Goal: Information Seeking & Learning: Learn about a topic

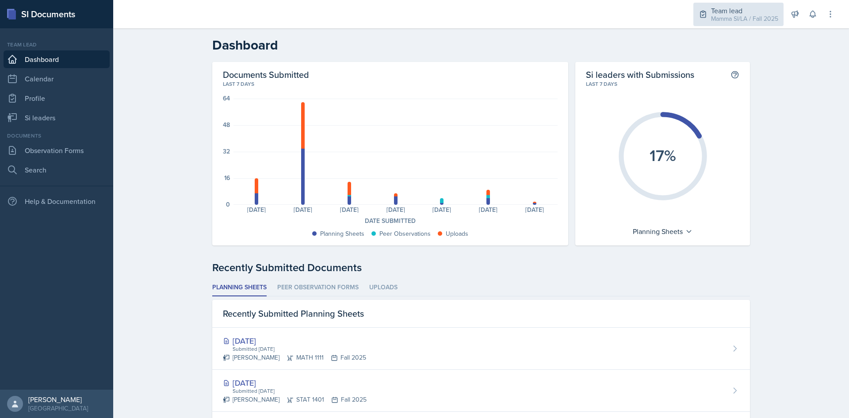
click at [756, 12] on div "Team lead" at bounding box center [744, 10] width 67 height 11
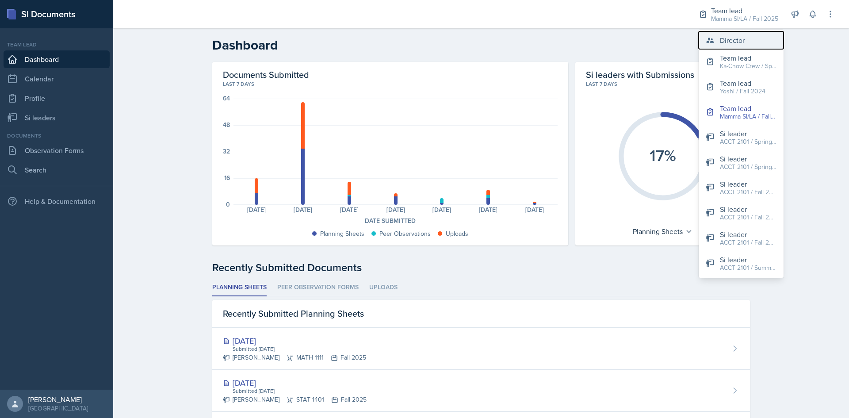
click at [750, 38] on button "Director" at bounding box center [740, 40] width 85 height 18
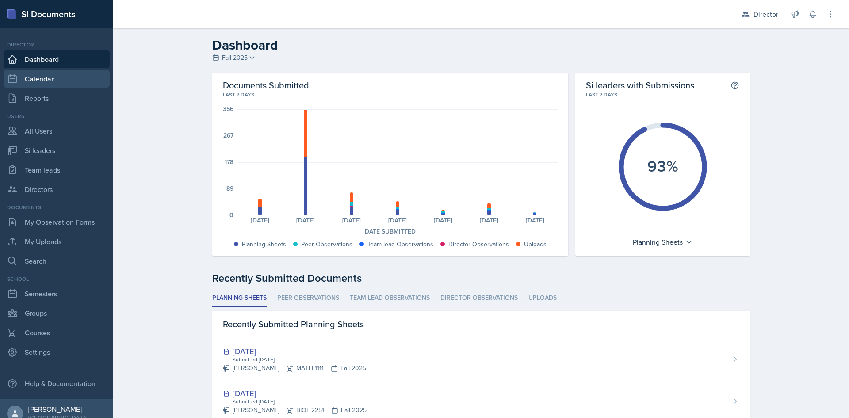
click at [54, 77] on link "Calendar" at bounding box center [57, 79] width 106 height 18
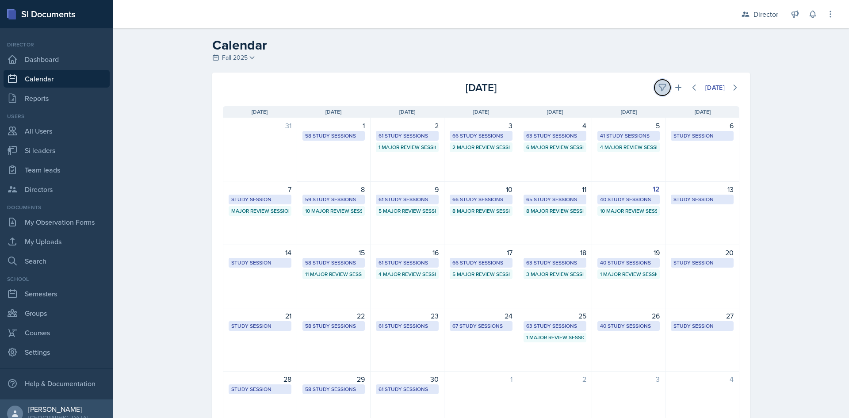
click at [661, 89] on icon at bounding box center [662, 87] width 9 height 9
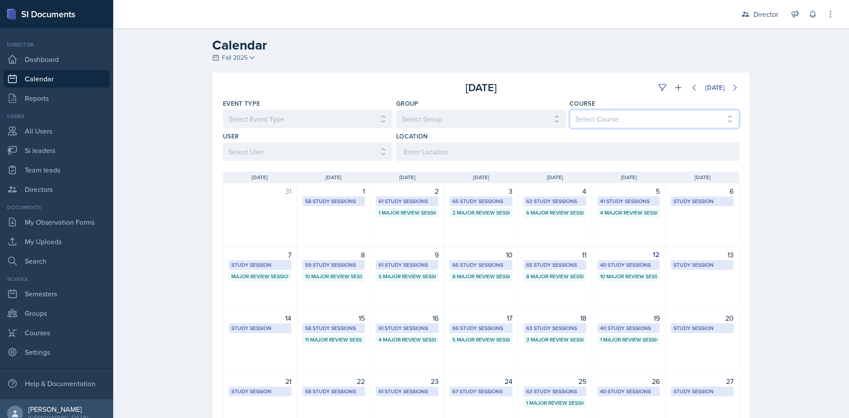
click at [680, 117] on select "Select Course All ACCT 2101 ACCT 2102 ACCT 4050 ANTH 1102 ANTH 3301 ARCH 1000 A…" at bounding box center [654, 119] width 170 height 19
click at [569, 110] on select "Select Course All ACCT 2101 ACCT 2102 ACCT 4050 ANTH 1102 ANTH 3301 ARCH 1000 A…" at bounding box center [654, 119] width 170 height 19
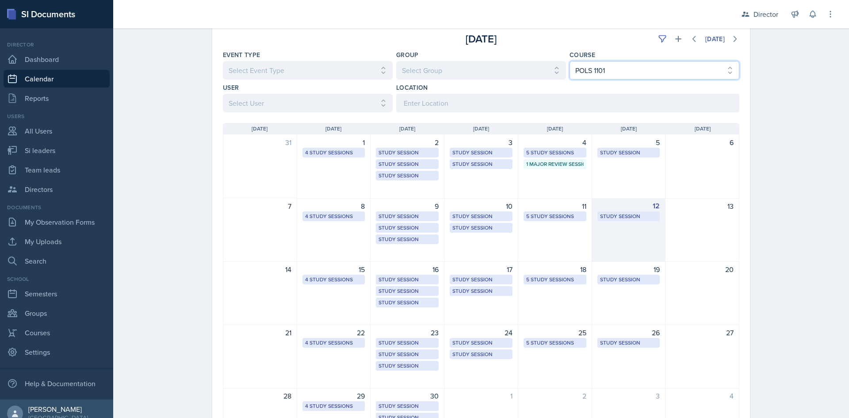
scroll to position [88, 0]
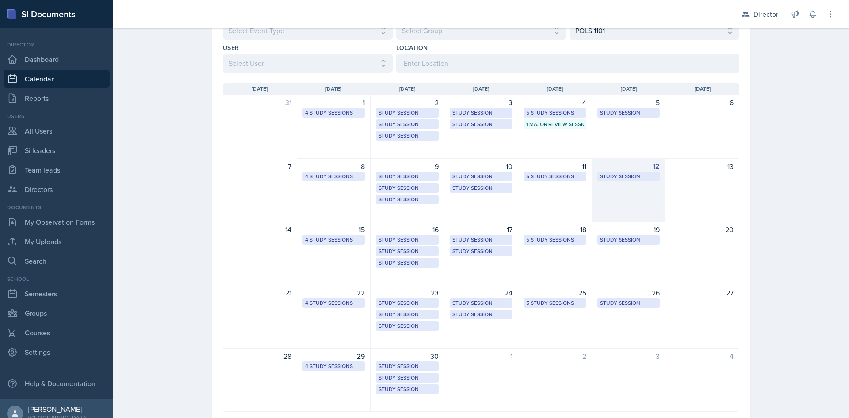
click at [644, 195] on div "12 Study Session [URL][DOMAIN_NAME] 11:00 AM - 12:00 PM" at bounding box center [629, 190] width 74 height 64
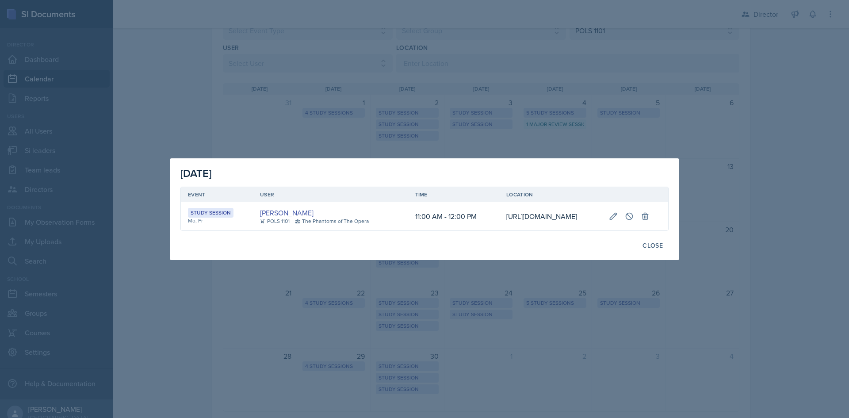
click at [822, 156] on div at bounding box center [424, 209] width 849 height 418
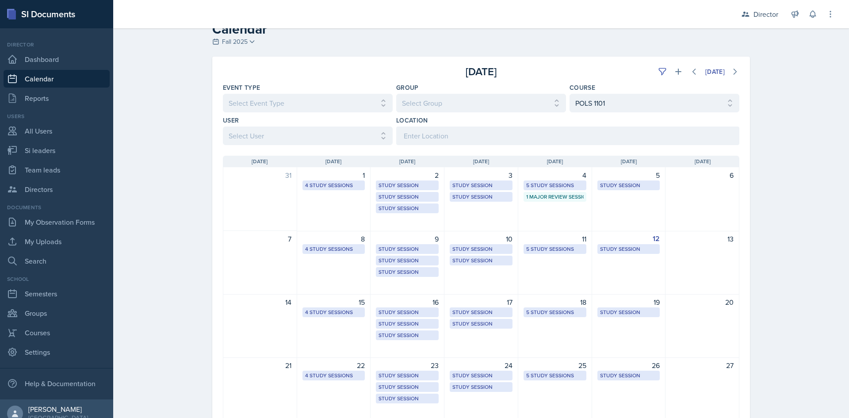
scroll to position [0, 0]
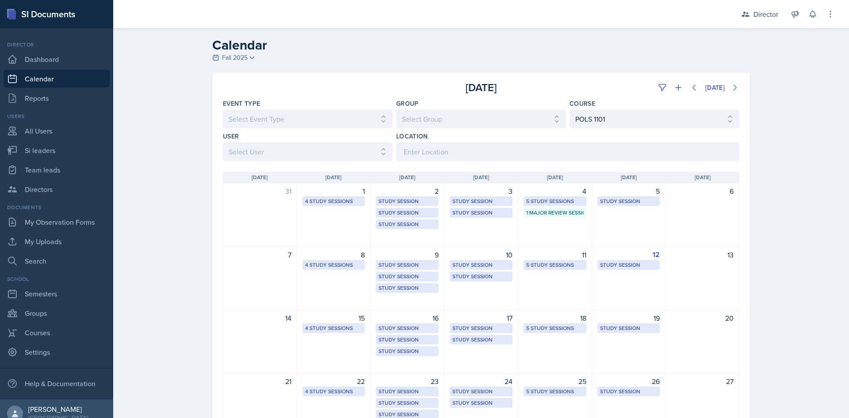
click at [654, 137] on div "Location" at bounding box center [567, 136] width 343 height 9
click at [647, 126] on select "Select Course All ACCT 2101 ACCT 2102 ACCT 4050 ANTH 1102 ANTH 3301 ARCH 1000 A…" at bounding box center [654, 119] width 170 height 19
select select "67f3c15b-0980-4d9e-be75-1964144f7c3b"
click at [569, 110] on select "Select Course All ACCT 2101 ACCT 2102 ACCT 4050 ANTH 1102 ANTH 3301 ARCH 1000 A…" at bounding box center [654, 119] width 170 height 19
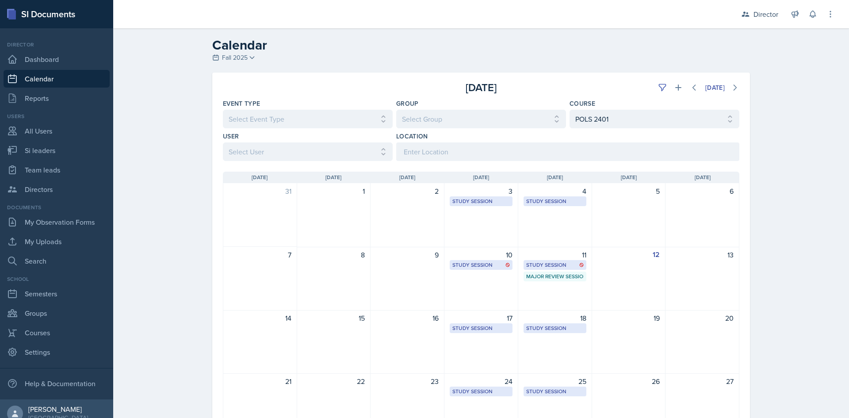
click at [777, 156] on div "Calendar Fall 2025 Fall 2025 Summer 2025 Spring 2025 Fall 2024 Summer 2024 Spri…" at bounding box center [480, 279] width 735 height 503
click at [626, 119] on select "Select Course All ACCT 2101 ACCT 2102 ACCT 4050 ANTH 1102 ANTH 3301 ARCH 1000 A…" at bounding box center [654, 119] width 170 height 19
select select
click at [569, 110] on select "Select Course All ACCT 2101 ACCT 2102 ACCT 4050 ANTH 1102 ANTH 3301 ARCH 1000 A…" at bounding box center [654, 119] width 170 height 19
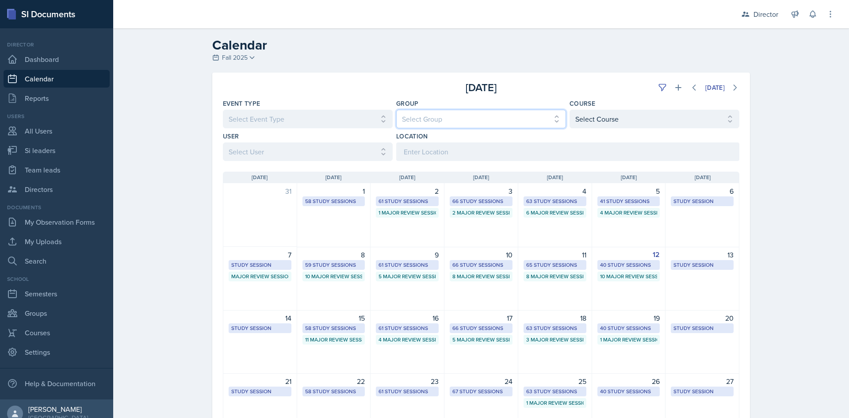
click at [497, 121] on select "Select Group All Demon SI of [GEOGRAPHIC_DATA] Les Mariettables Lion King Mamma…" at bounding box center [481, 119] width 170 height 19
select select "03df2469-1098-498a-a2e2-8023a988d861"
click at [396, 110] on select "Select Group All Demon SI of [GEOGRAPHIC_DATA] Les Mariettables Lion King Mamma…" at bounding box center [481, 119] width 170 height 19
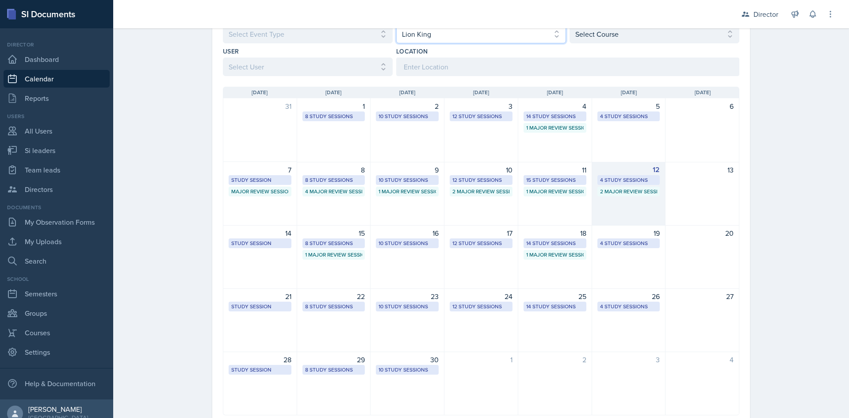
scroll to position [88, 0]
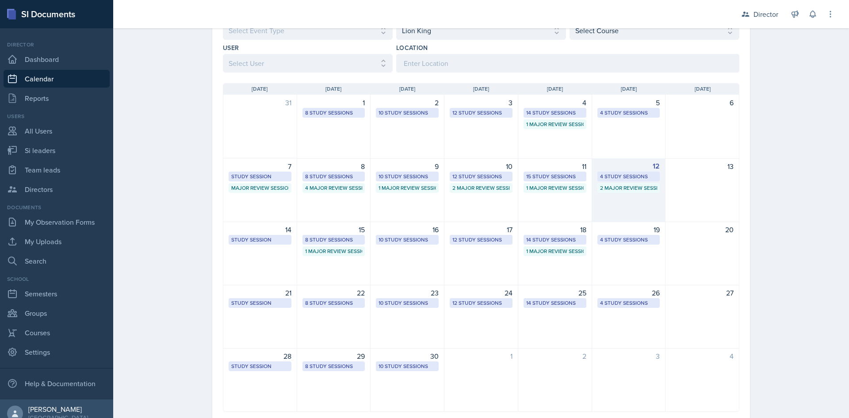
click at [613, 194] on div "12 4 Study Sessions 2 Major Review Sessions" at bounding box center [629, 190] width 74 height 64
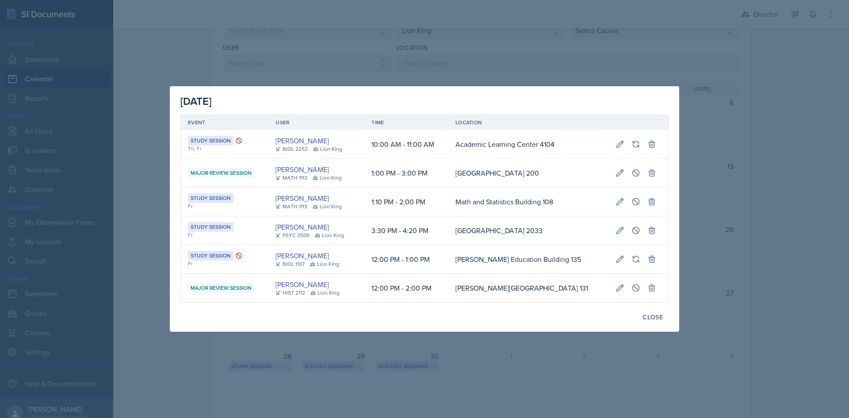
click at [354, 46] on div at bounding box center [424, 209] width 849 height 418
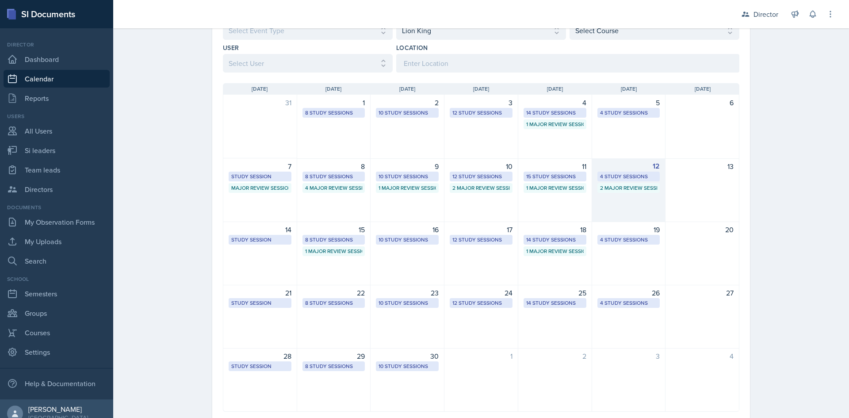
click at [617, 196] on div "12 4 Study Sessions 2 Major Review Sessions" at bounding box center [629, 190] width 74 height 64
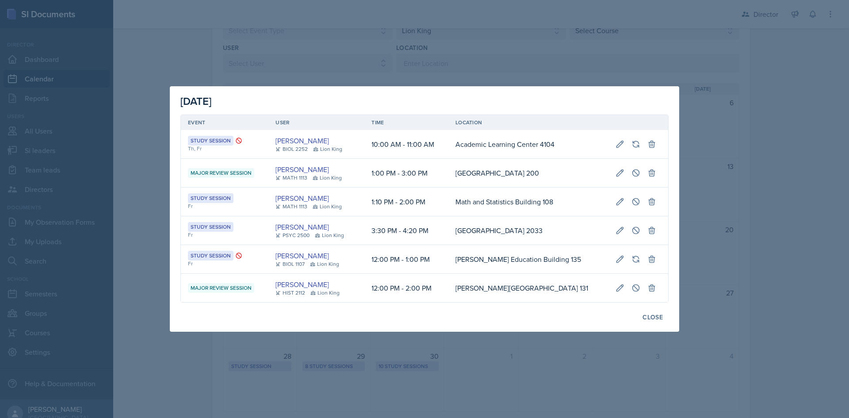
click at [786, 146] on div at bounding box center [424, 209] width 849 height 418
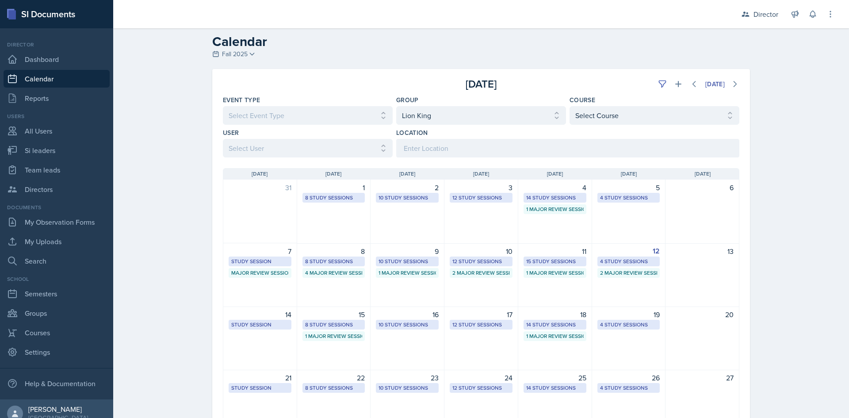
scroll to position [0, 0]
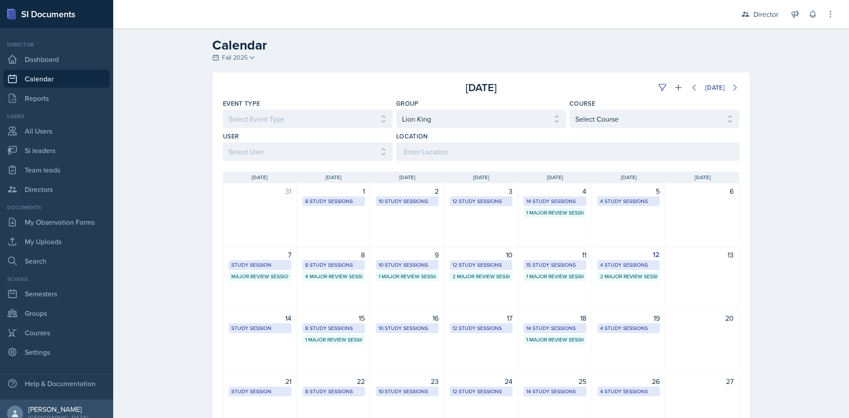
click at [527, 129] on div "Event Type Select Event Type All Major Review Session New Calendar Event Study …" at bounding box center [480, 130] width 537 height 62
click at [538, 120] on select "Select Group All Demon SI of [GEOGRAPHIC_DATA] Les Mariettables Lion King Mamma…" at bounding box center [481, 119] width 170 height 19
select select
click at [396, 110] on select "Select Group All Demon SI of [GEOGRAPHIC_DATA] Les Mariettables Lion King Mamma…" at bounding box center [481, 119] width 170 height 19
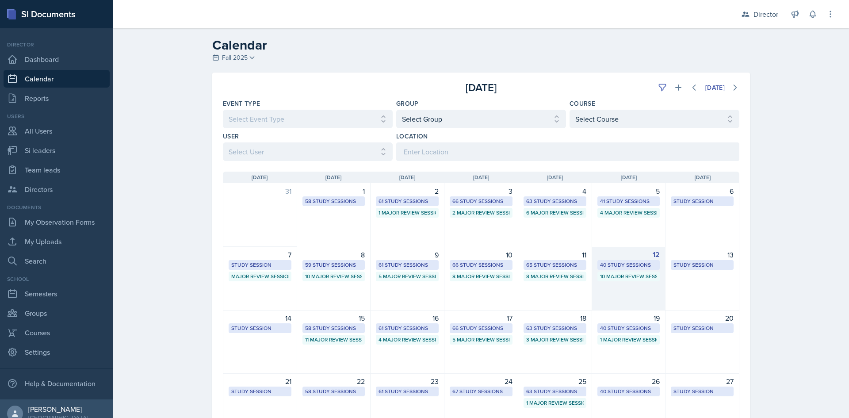
click at [634, 277] on div "10 Major Review Sessions" at bounding box center [628, 276] width 57 height 8
